Goal: Information Seeking & Learning: Learn about a topic

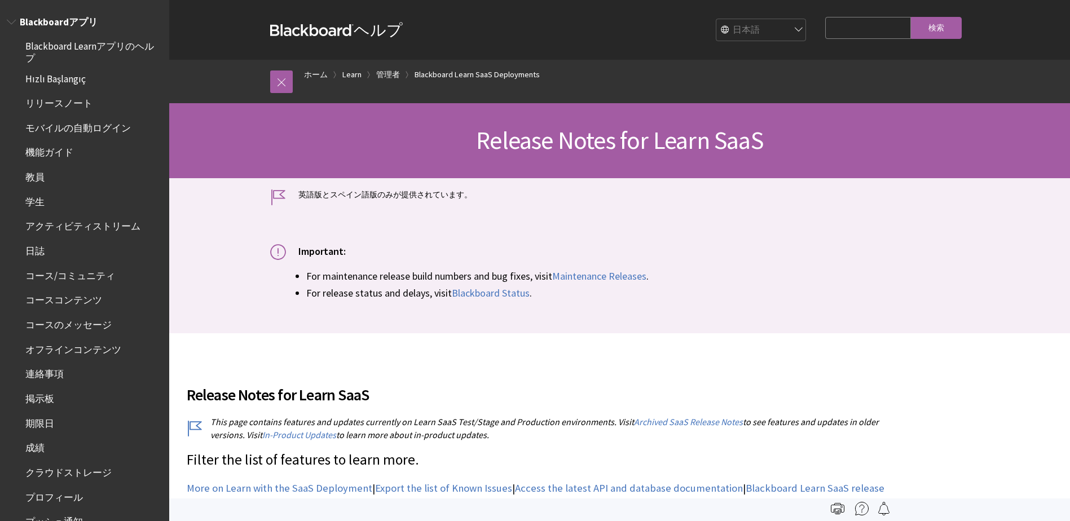
click at [65, 94] on span "リリースノート" at bounding box center [58, 101] width 67 height 15
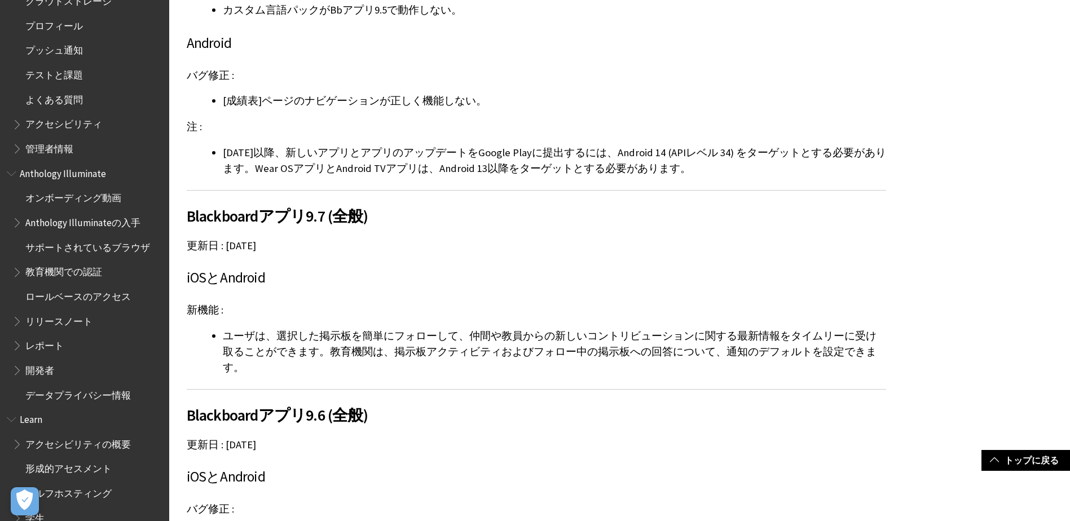
scroll to position [528, 0]
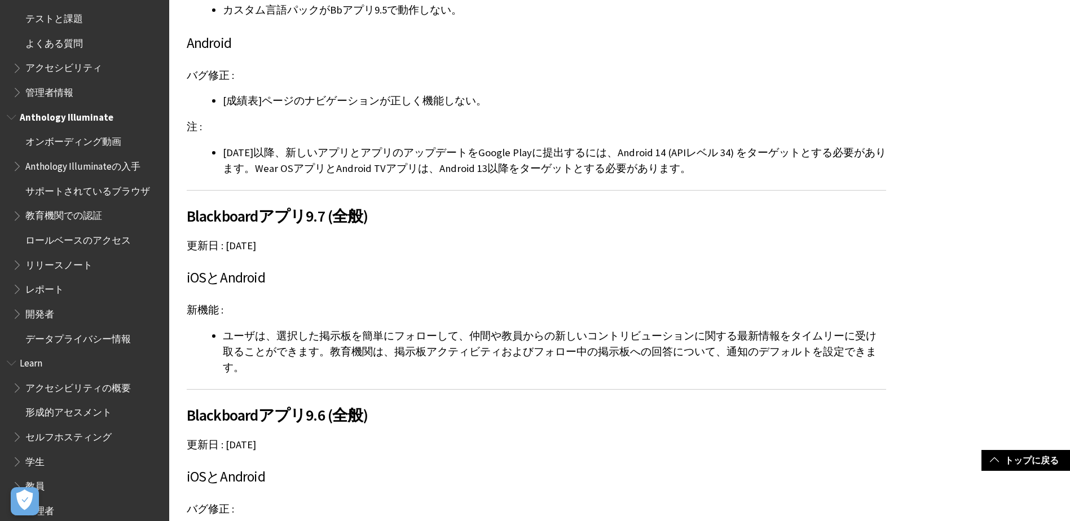
click at [59, 264] on span "リリースノート" at bounding box center [58, 263] width 67 height 15
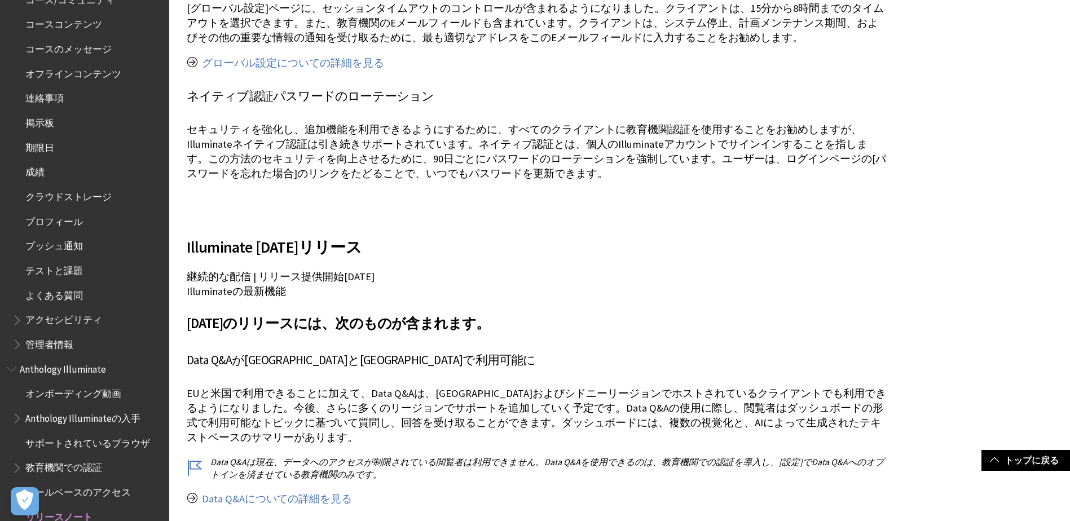
scroll to position [332, 0]
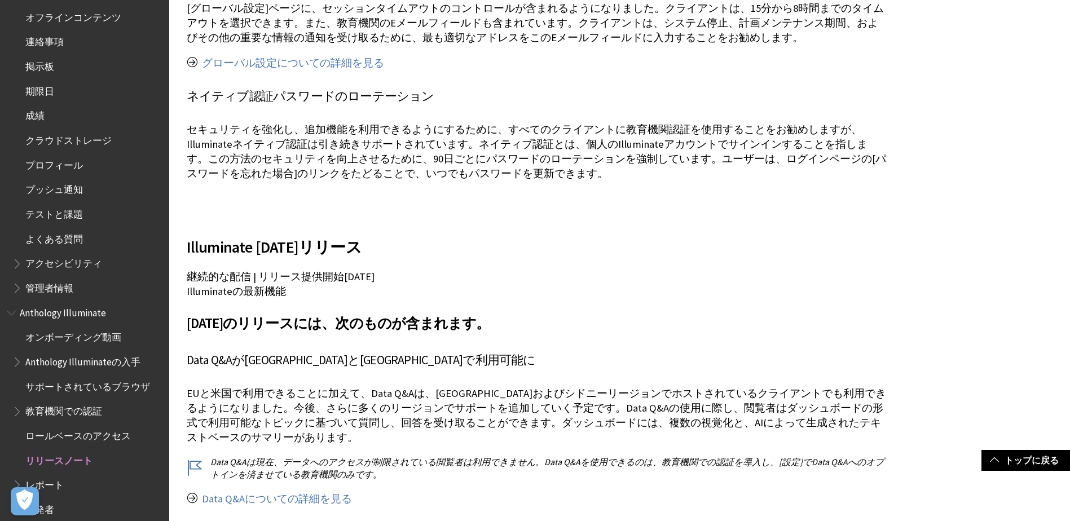
click at [52, 290] on span "管理者情報" at bounding box center [49, 286] width 48 height 15
click at [64, 239] on span "よくある質問" at bounding box center [54, 237] width 58 height 15
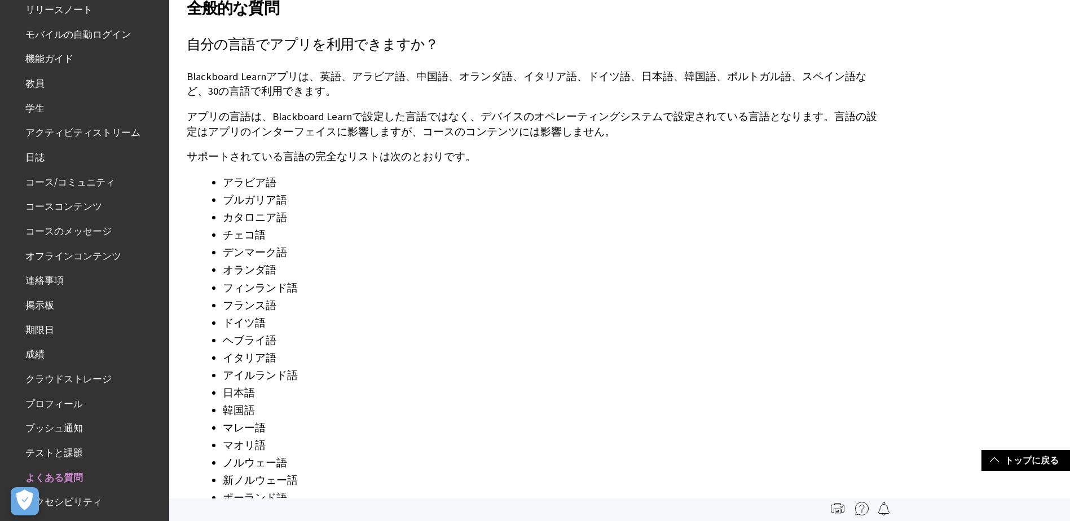
scroll to position [37, 0]
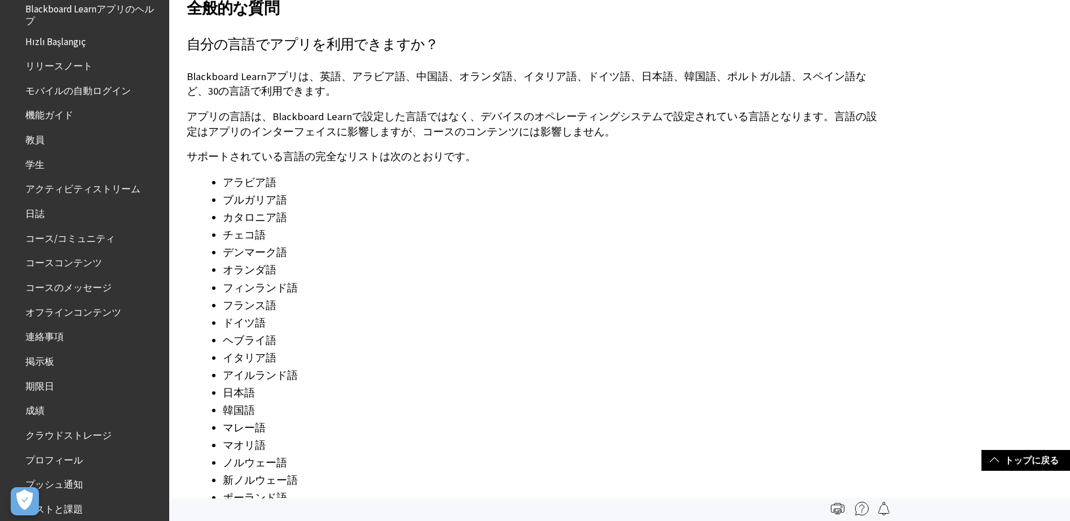
click at [64, 288] on span "コースのメッセージ" at bounding box center [68, 285] width 86 height 15
